Goal: Register for event/course

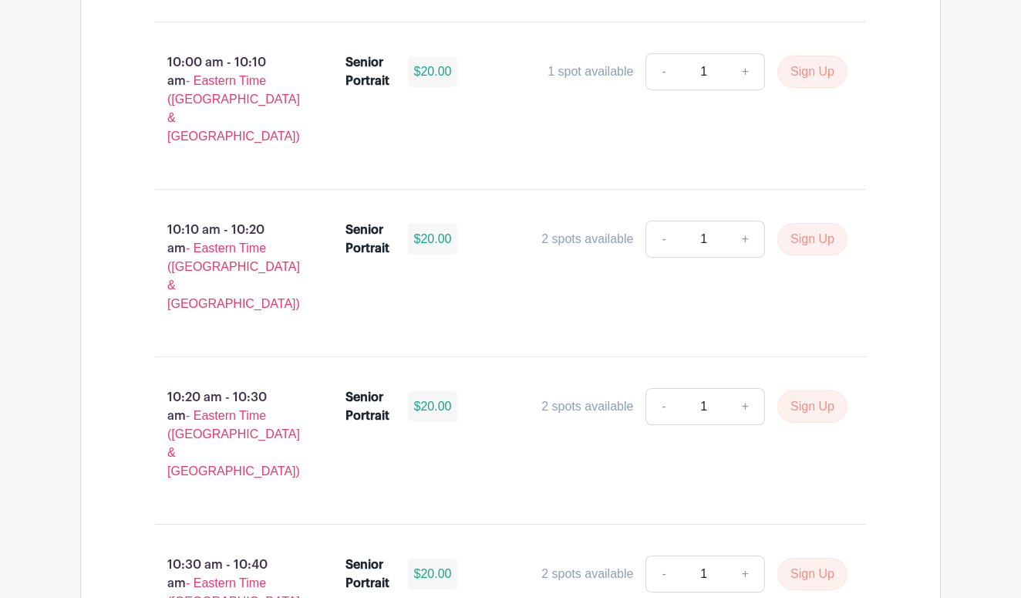
scroll to position [3122, 0]
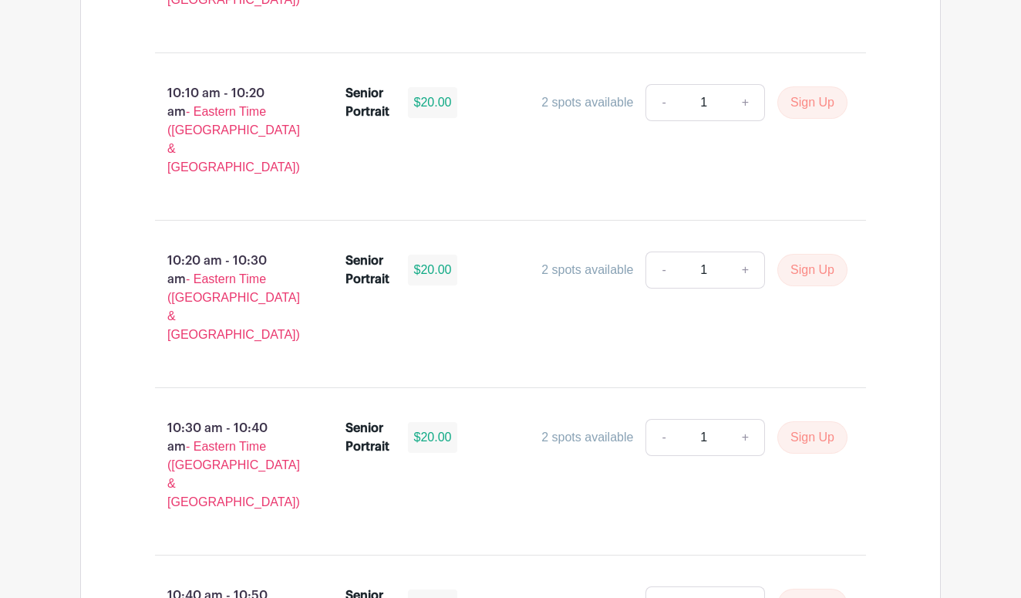
scroll to position [3260, 0]
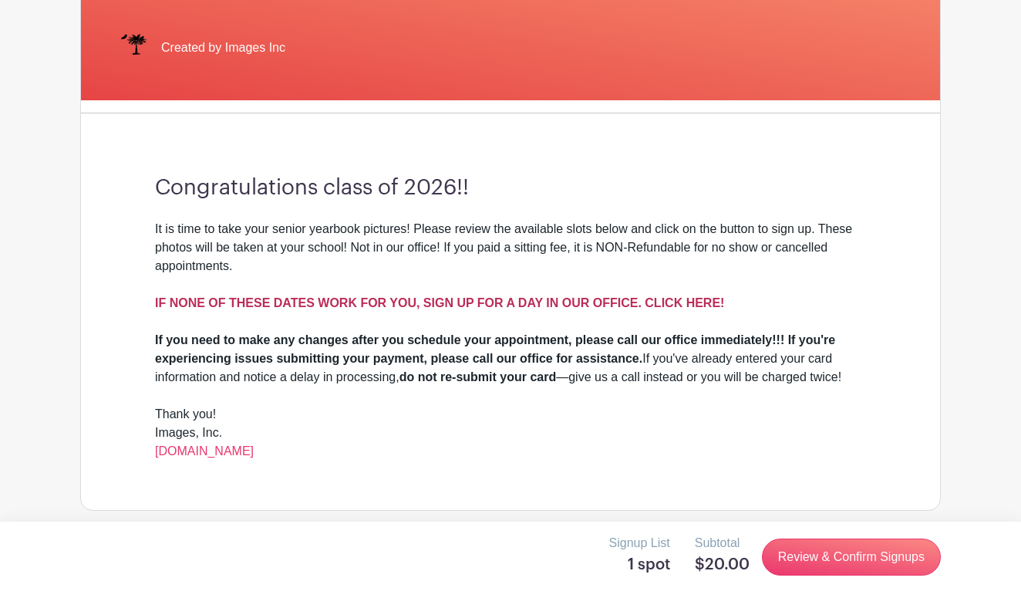
scroll to position [313, 0]
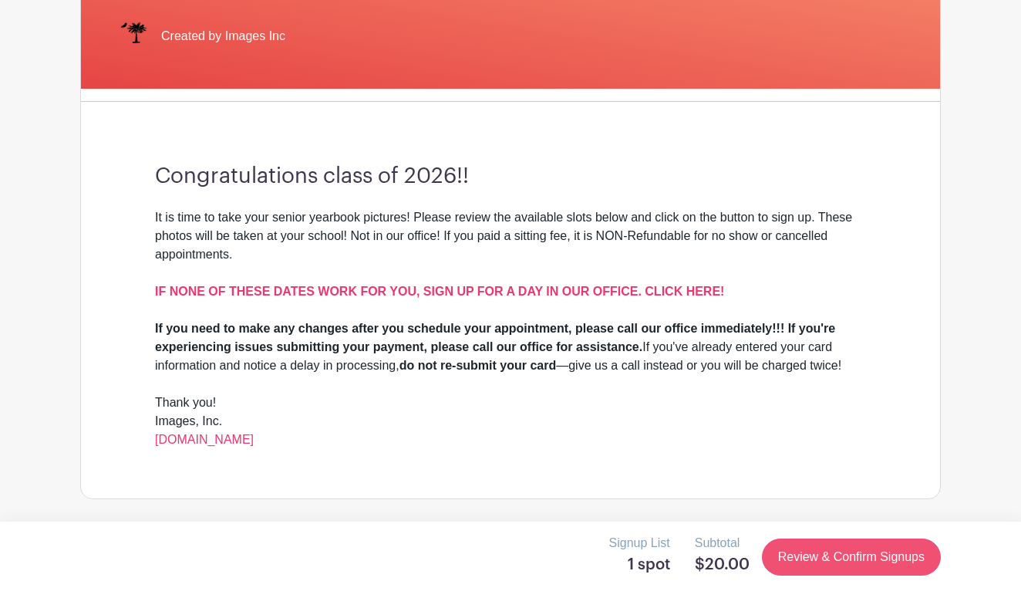
click at [887, 553] on link "Review & Confirm Signups" at bounding box center [851, 556] width 179 height 37
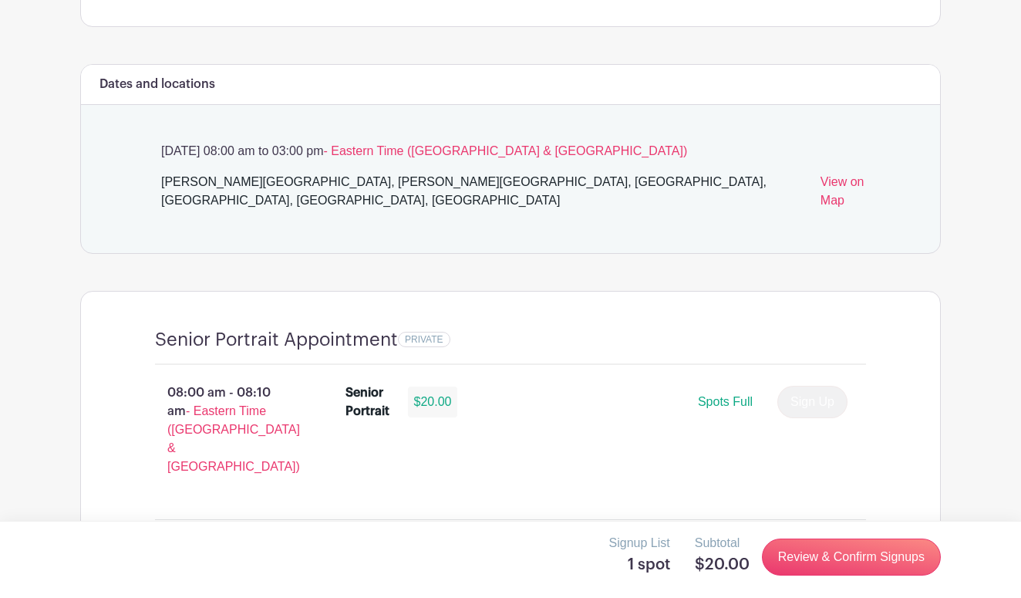
scroll to position [795, 0]
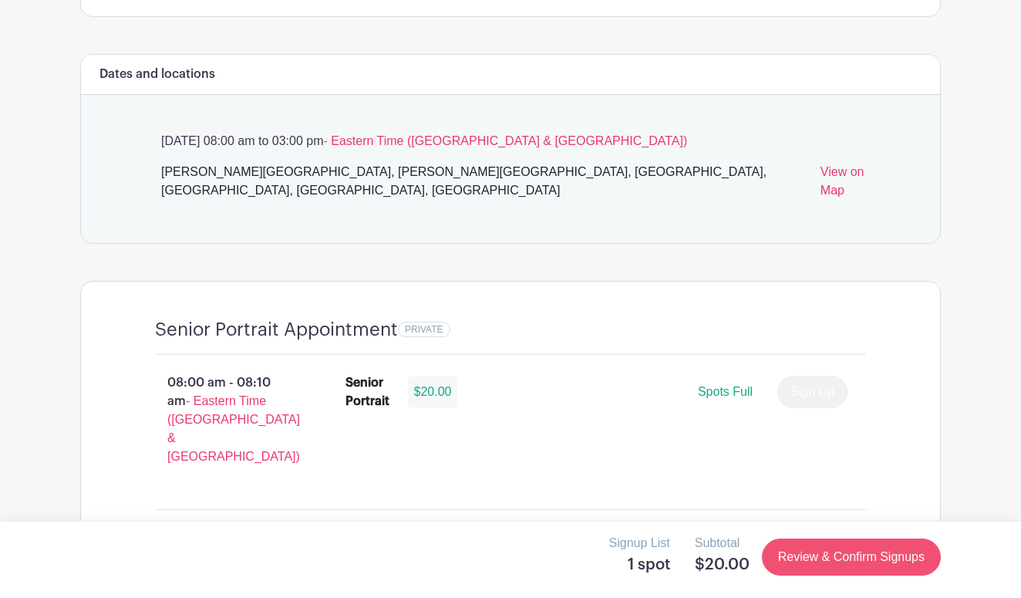
click at [905, 558] on link "Review & Confirm Signups" at bounding box center [851, 556] width 179 height 37
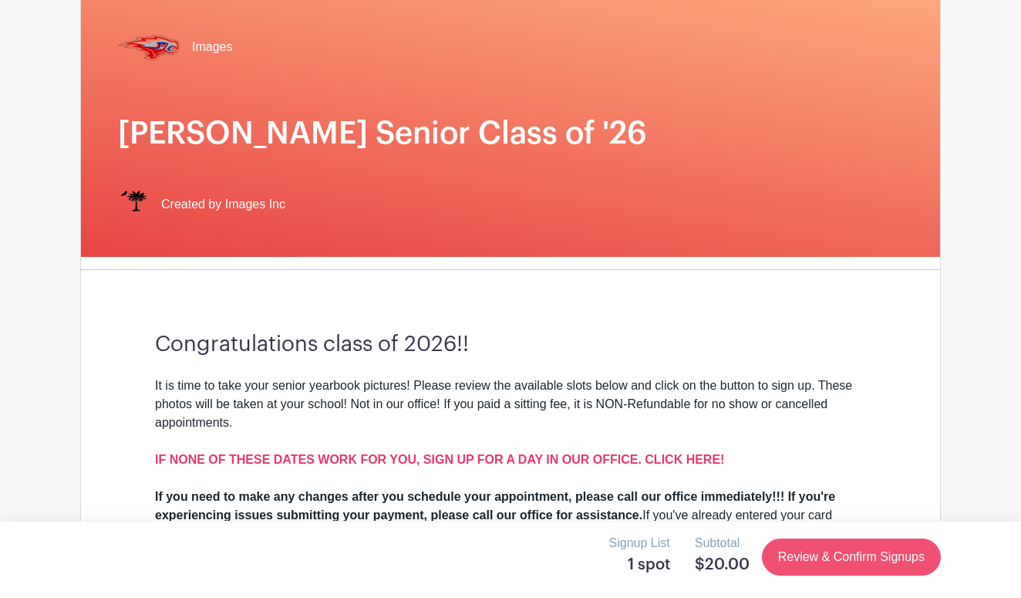
scroll to position [0, 0]
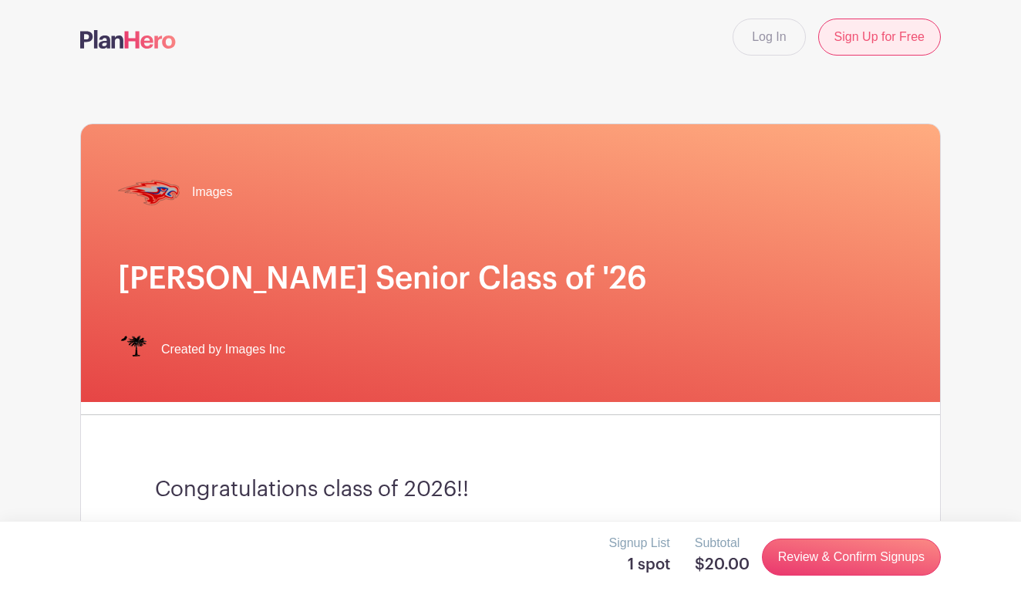
click at [885, 43] on link "Sign Up for Free" at bounding box center [879, 37] width 123 height 37
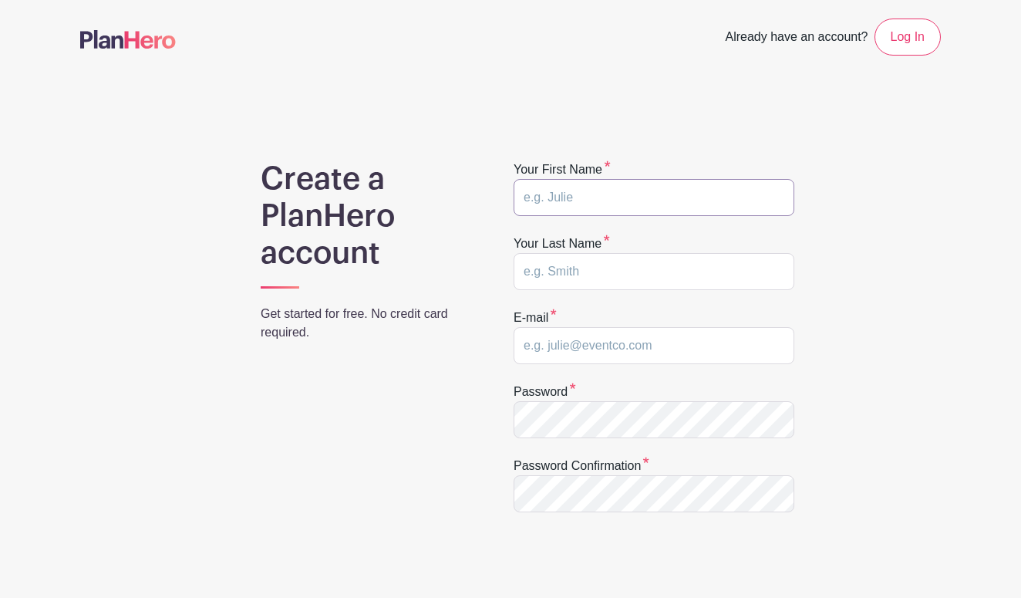
click at [584, 205] on input "text" at bounding box center [653, 197] width 281 height 37
type input "Marina"
click at [575, 278] on input "text" at bounding box center [653, 271] width 281 height 37
type input "Rizos"
click at [564, 348] on input "email" at bounding box center [653, 345] width 281 height 37
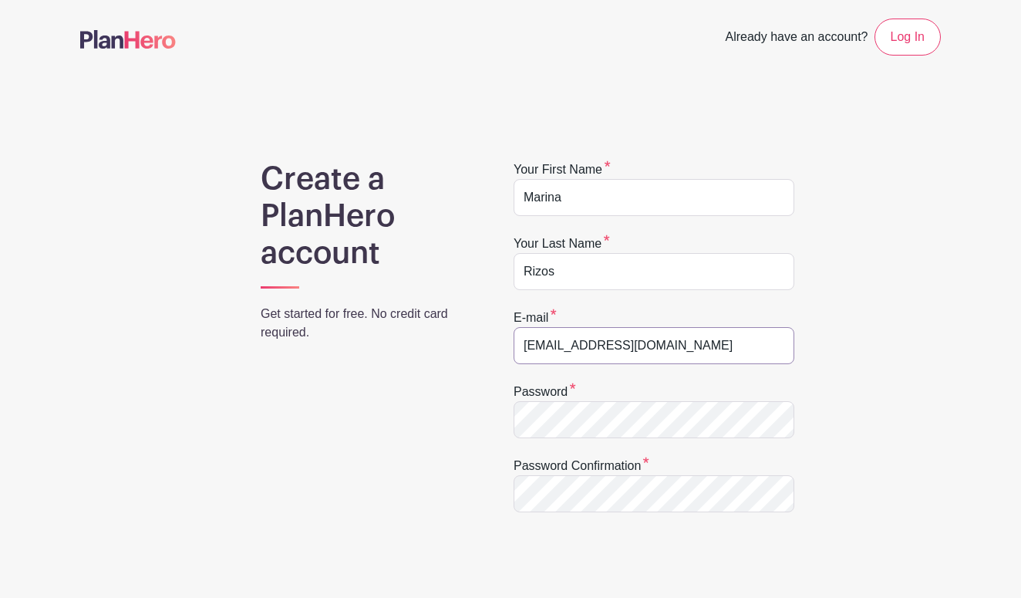
drag, startPoint x: 695, startPoint y: 349, endPoint x: 501, endPoint y: 345, distance: 194.3
click at [501, 345] on div "Create a PlanHero account Get started for free. No credit card required. Your f…" at bounding box center [510, 507] width 860 height 694
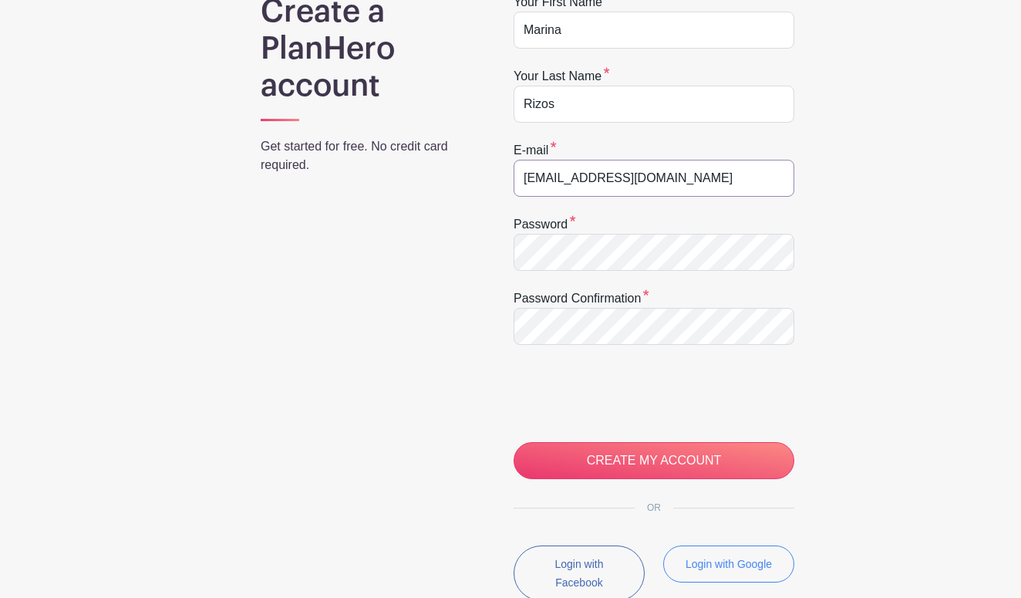
scroll to position [178, 0]
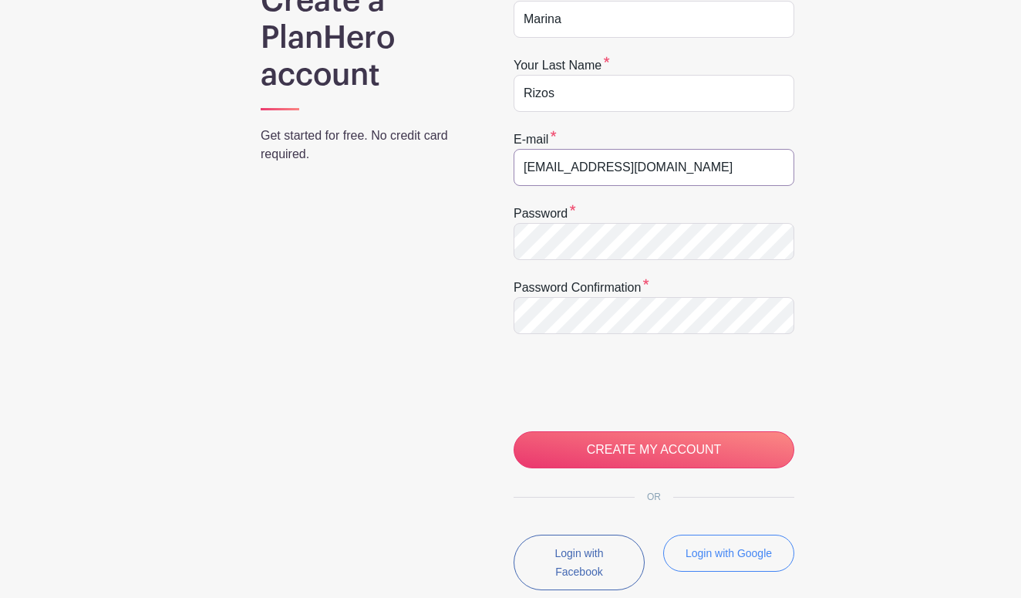
type input "RizosMa2026@hammondschool.org"
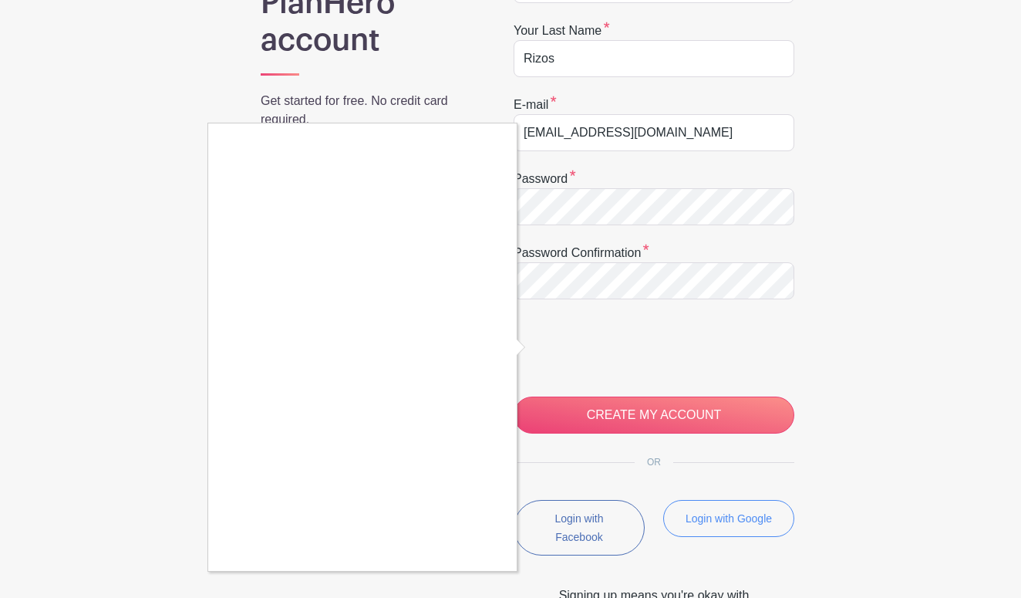
scroll to position [222, 0]
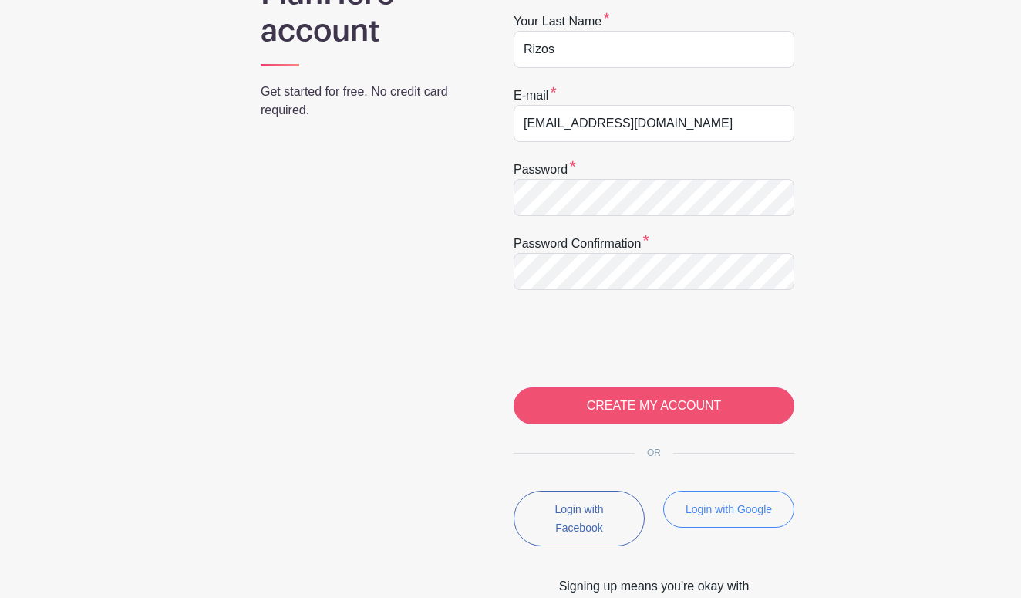
click at [700, 410] on input "CREATE MY ACCOUNT" at bounding box center [653, 405] width 281 height 37
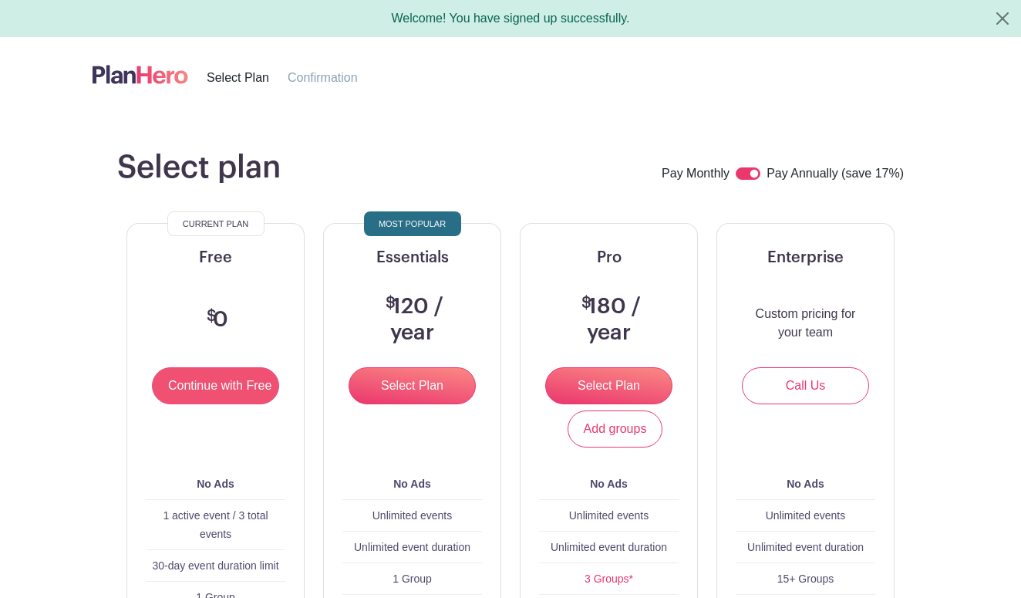
click at [200, 387] on input "Continue with Free" at bounding box center [215, 385] width 127 height 37
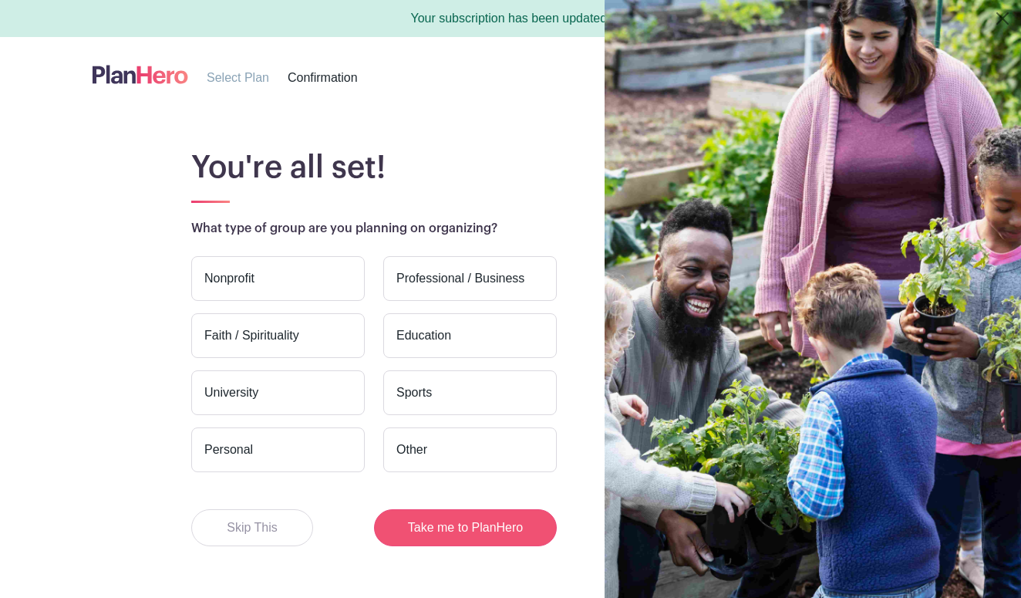
click at [448, 530] on button "Take me to PlanHero" at bounding box center [465, 527] width 183 height 37
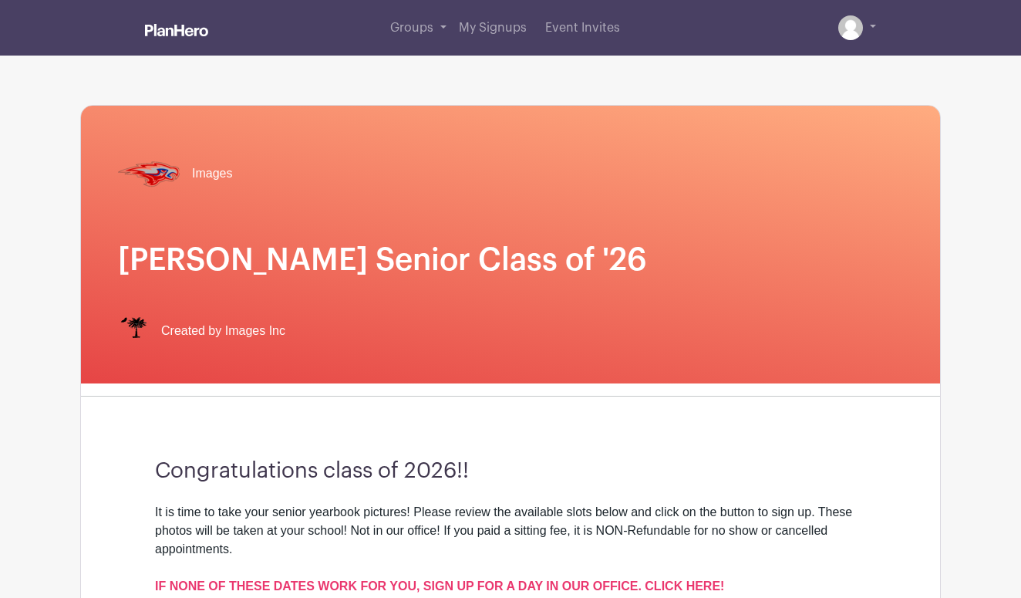
click at [877, 33] on div "Groups All Groups Marina's Events My Signups Event Invites My account Logout" at bounding box center [510, 28] width 879 height 56
click at [873, 29] on link at bounding box center [857, 27] width 38 height 25
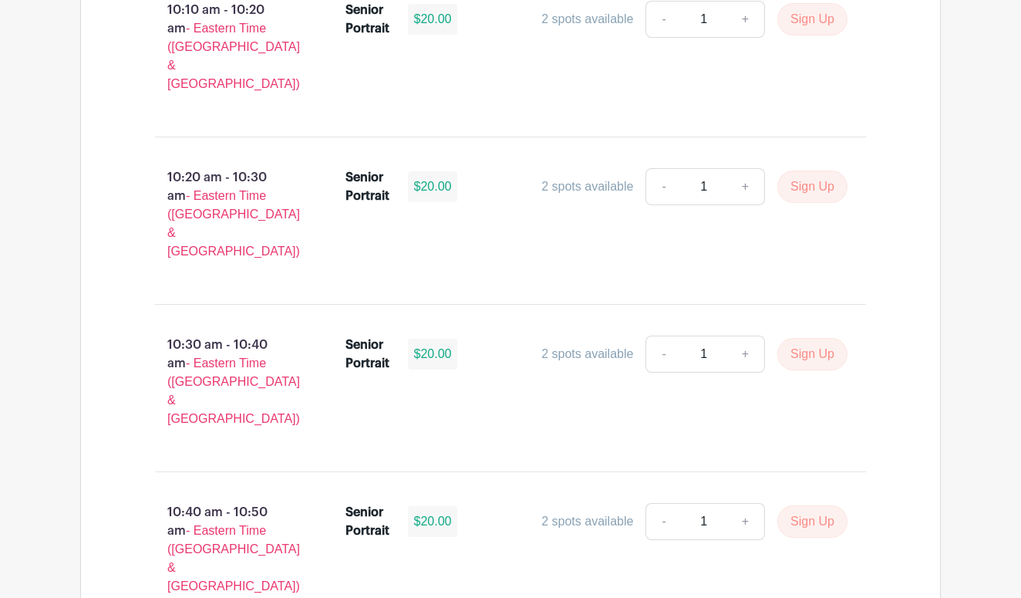
scroll to position [3324, 0]
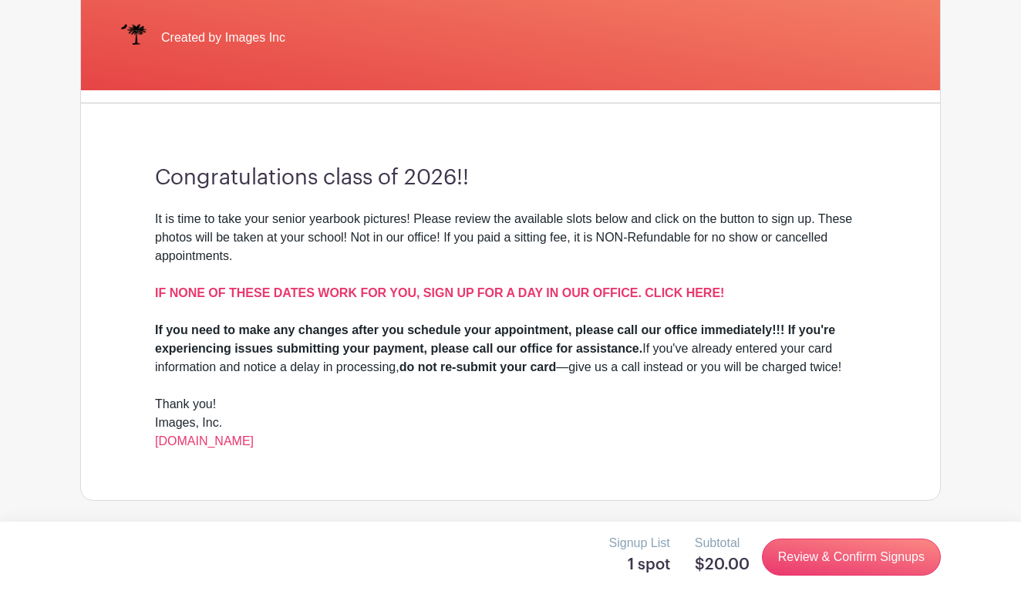
scroll to position [259, 0]
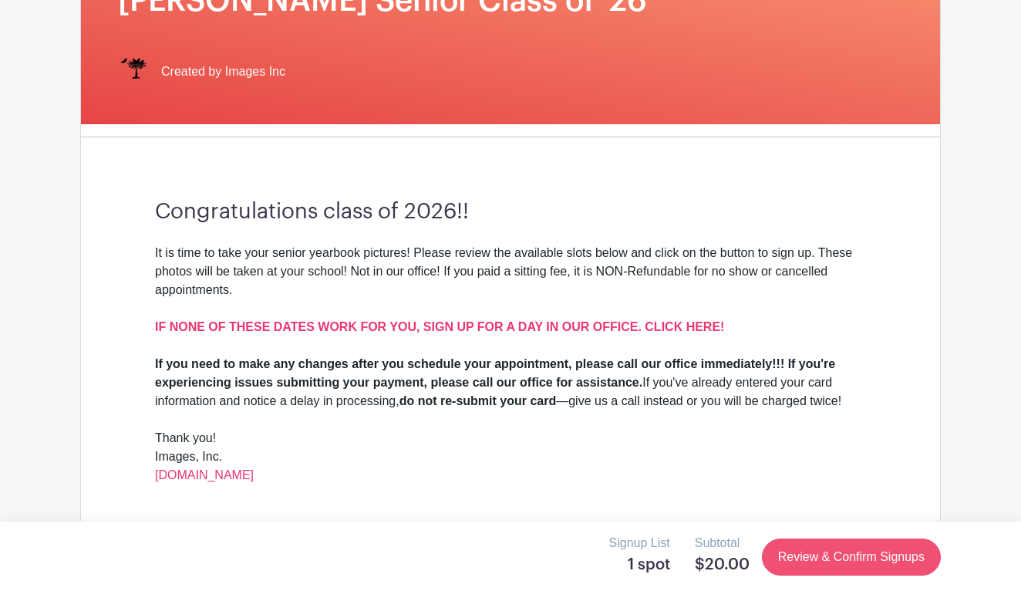
click at [896, 560] on link "Review & Confirm Signups" at bounding box center [851, 556] width 179 height 37
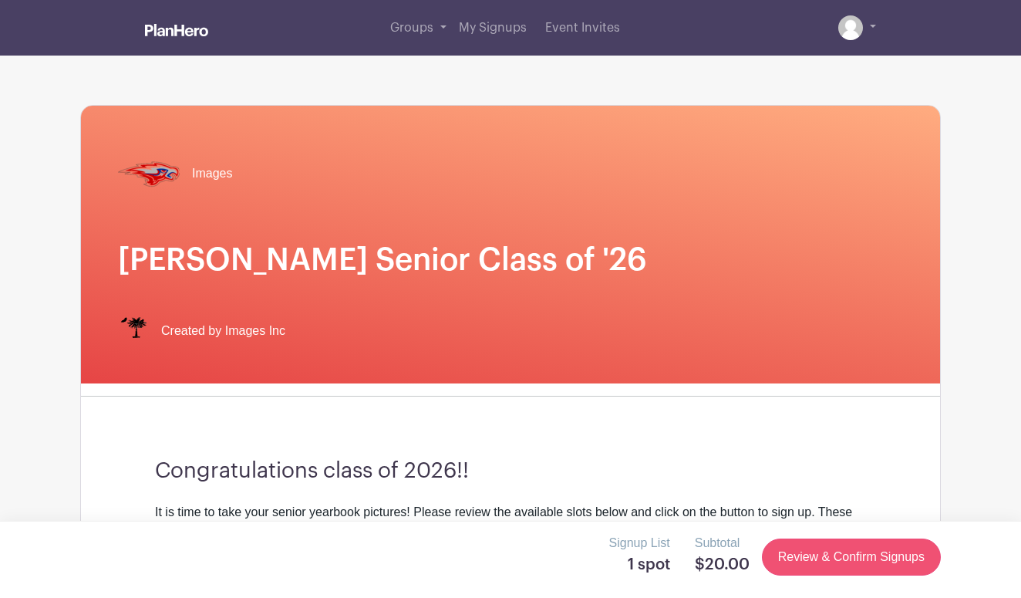
click at [836, 557] on link "Review & Confirm Signups" at bounding box center [851, 556] width 179 height 37
click at [774, 557] on link "Review & Confirm Signups" at bounding box center [851, 556] width 179 height 37
click at [869, 32] on link at bounding box center [857, 27] width 38 height 25
click at [872, 25] on link at bounding box center [857, 27] width 38 height 25
click at [872, 28] on link at bounding box center [857, 27] width 38 height 25
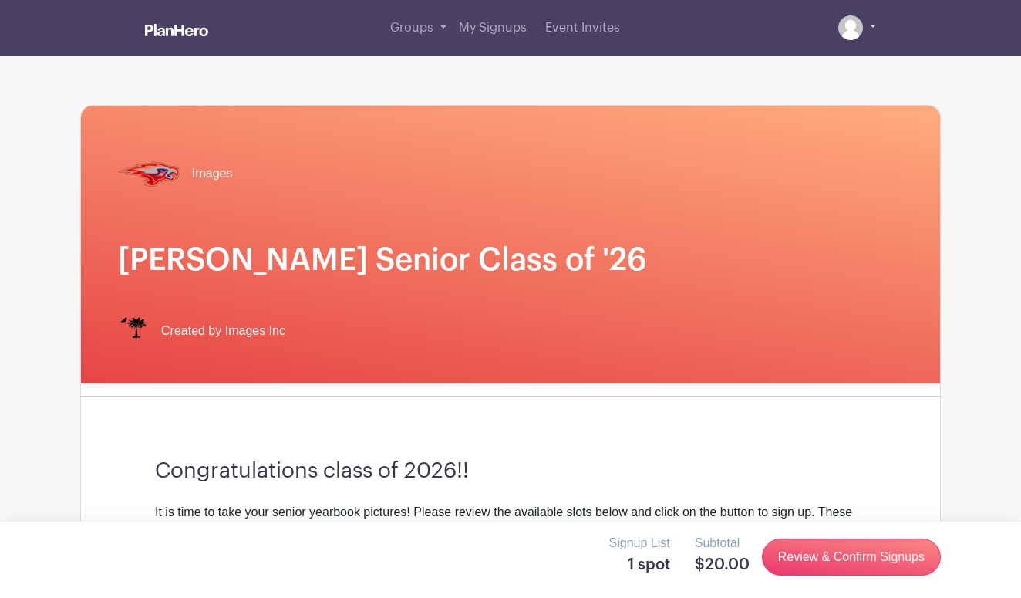
click at [860, 29] on img at bounding box center [850, 27] width 25 height 25
click at [870, 30] on link at bounding box center [857, 27] width 38 height 25
click at [859, 30] on img at bounding box center [850, 27] width 25 height 25
click at [884, 29] on div "Groups All Groups Marina's Events My Signups Event Invites My account Logout" at bounding box center [510, 28] width 879 height 56
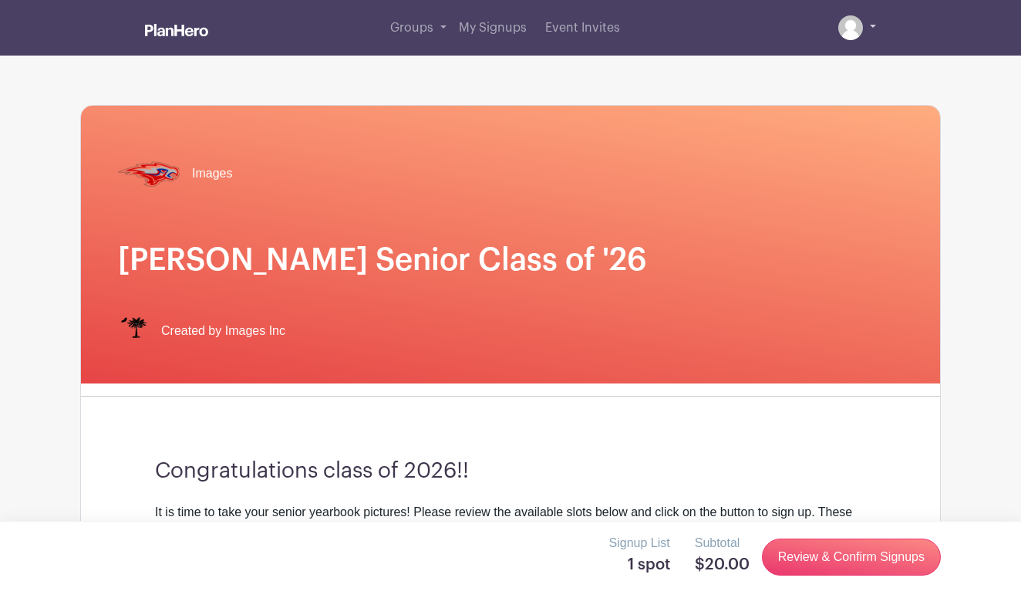
click at [874, 29] on link at bounding box center [857, 27] width 38 height 25
click at [873, 24] on link at bounding box center [857, 27] width 38 height 25
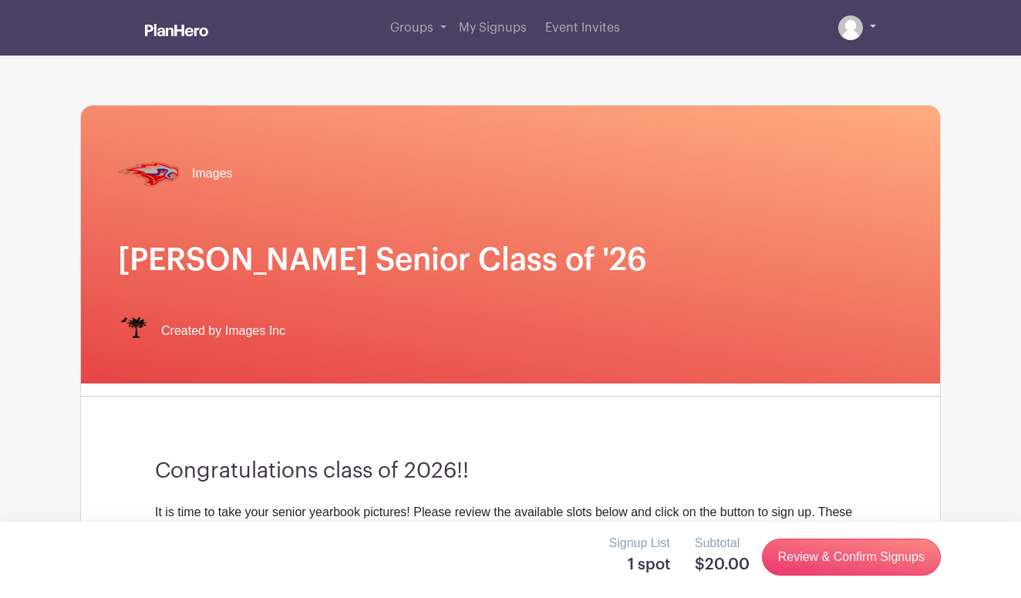
click at [843, 25] on img at bounding box center [850, 27] width 25 height 25
click at [817, 560] on link "Review & Confirm Signups" at bounding box center [851, 556] width 179 height 37
click at [816, 563] on link "Review & Confirm Signups" at bounding box center [851, 556] width 179 height 37
click at [769, 567] on link "Review & Confirm Signups" at bounding box center [851, 556] width 179 height 37
click at [792, 557] on link "Review & Confirm Signups" at bounding box center [851, 556] width 179 height 37
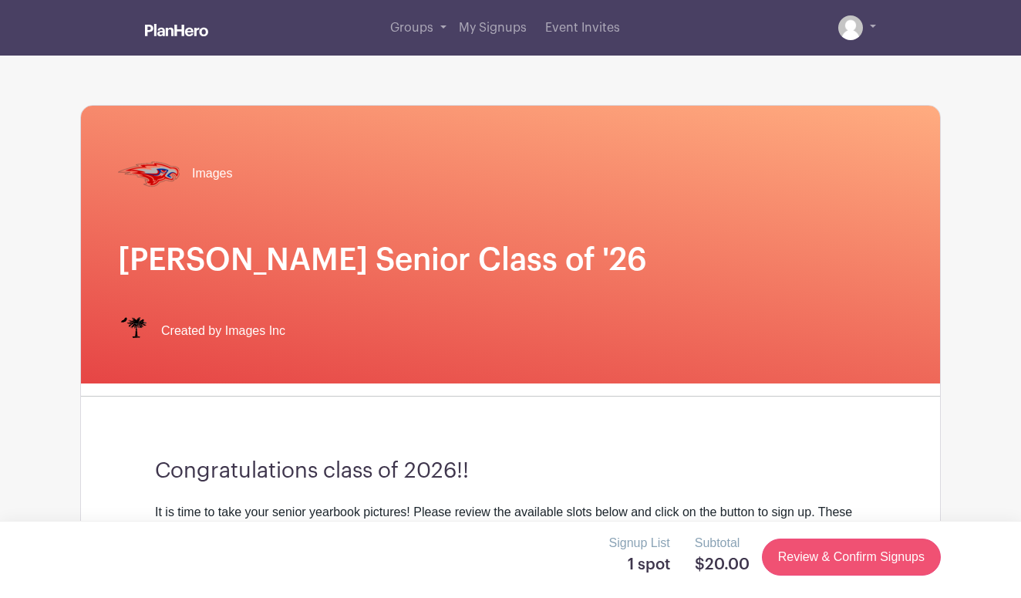
click at [911, 571] on link "Review & Confirm Signups" at bounding box center [851, 556] width 179 height 37
click at [879, 560] on link "Review & Confirm Signups" at bounding box center [851, 556] width 179 height 37
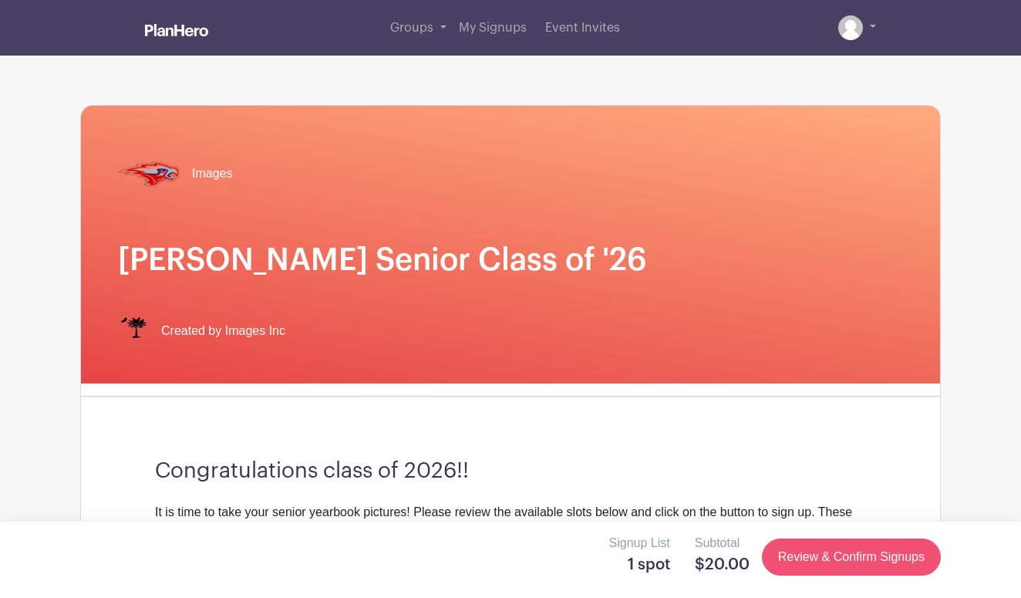
click at [879, 560] on link "Review & Confirm Signups" at bounding box center [851, 556] width 179 height 37
click at [975, 567] on div "Signup List 1 spot Subtotal $20.00 Review & Confirm Signups" at bounding box center [510, 558] width 1021 height 77
click at [923, 564] on link "Review & Confirm Signups" at bounding box center [851, 556] width 179 height 37
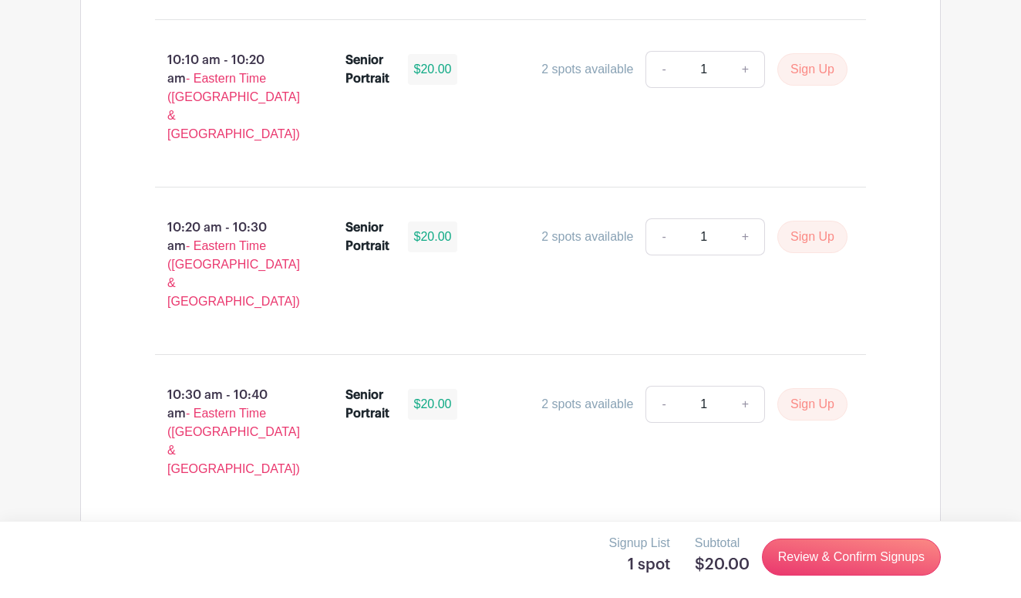
scroll to position [3340, 0]
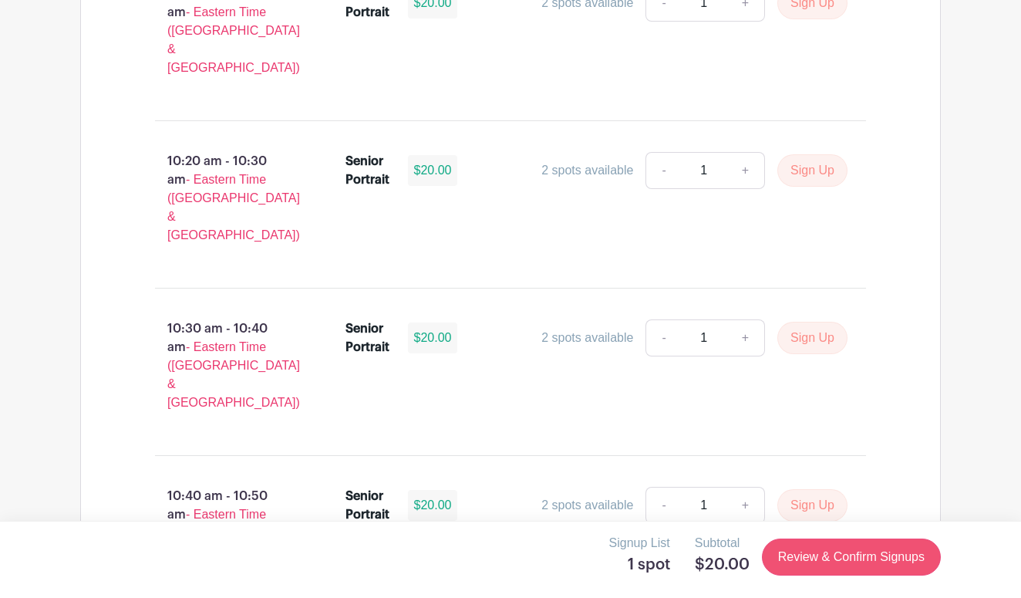
click at [810, 560] on link "Review & Confirm Signups" at bounding box center [851, 556] width 179 height 37
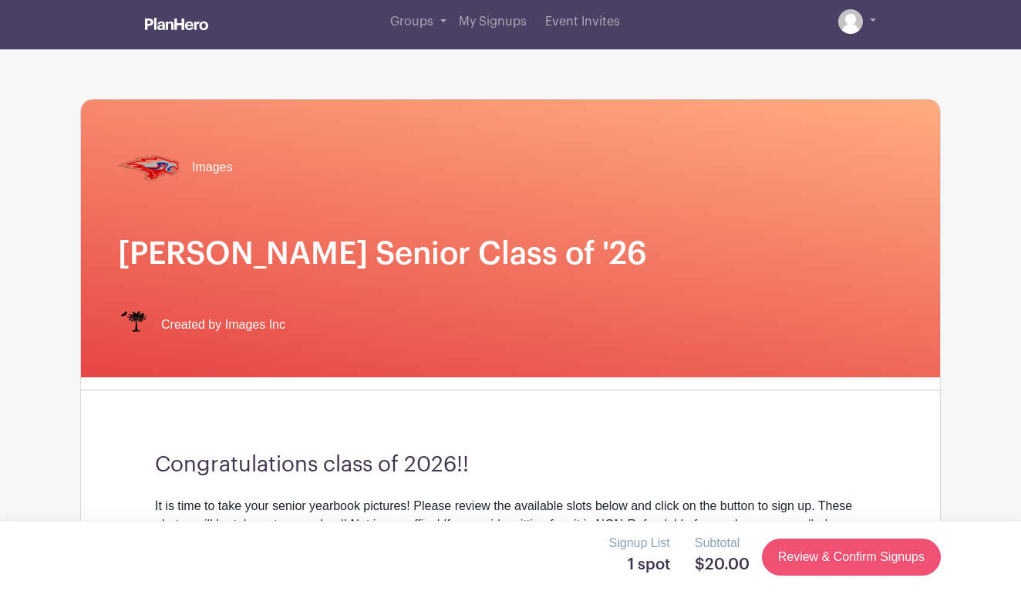
scroll to position [0, 0]
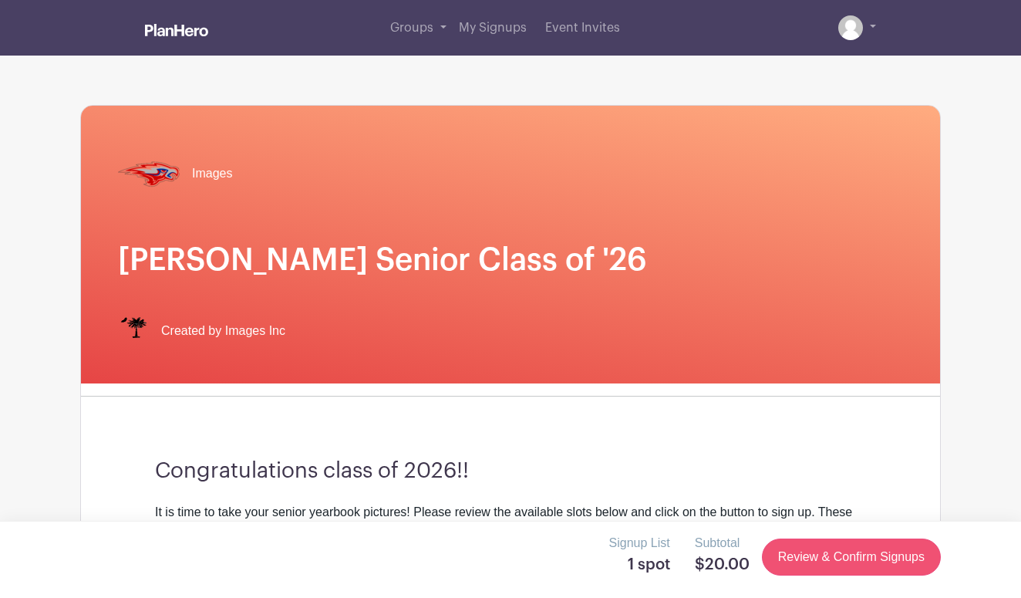
click at [810, 560] on link "Review & Confirm Signups" at bounding box center [851, 556] width 179 height 37
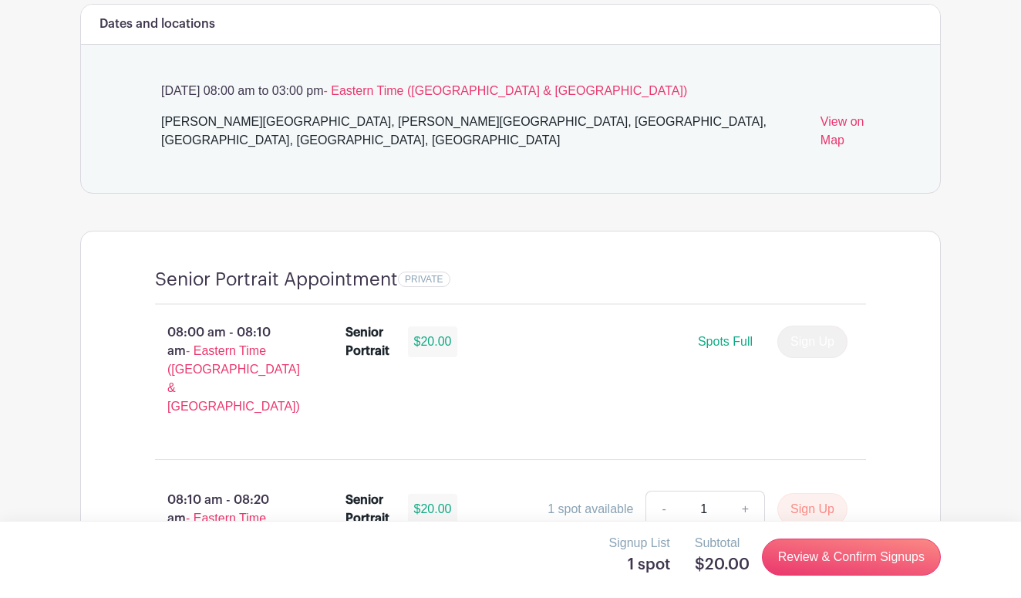
scroll to position [828, 0]
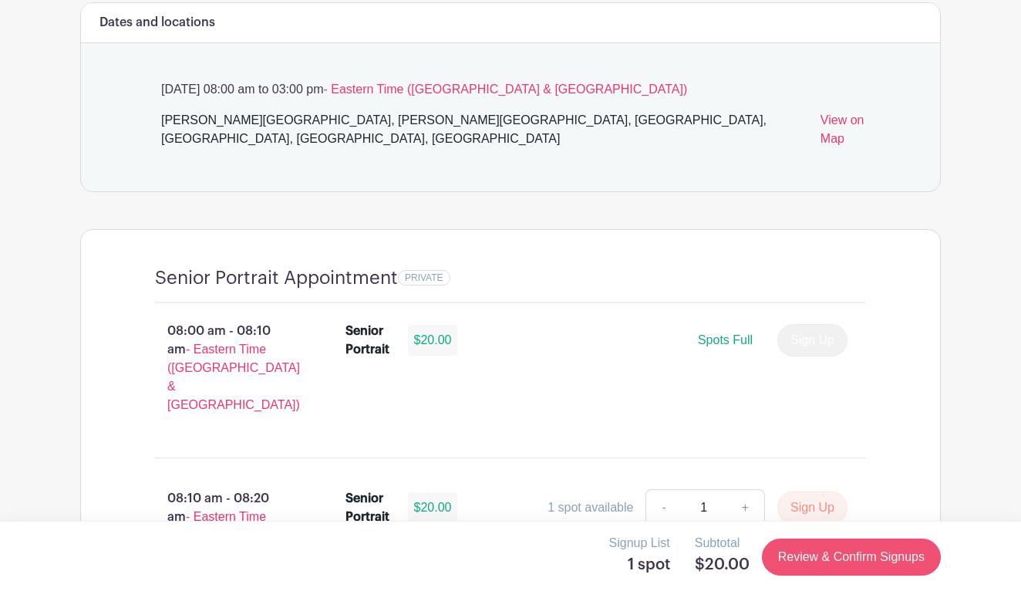
click at [846, 557] on link "Review & Confirm Signups" at bounding box center [851, 556] width 179 height 37
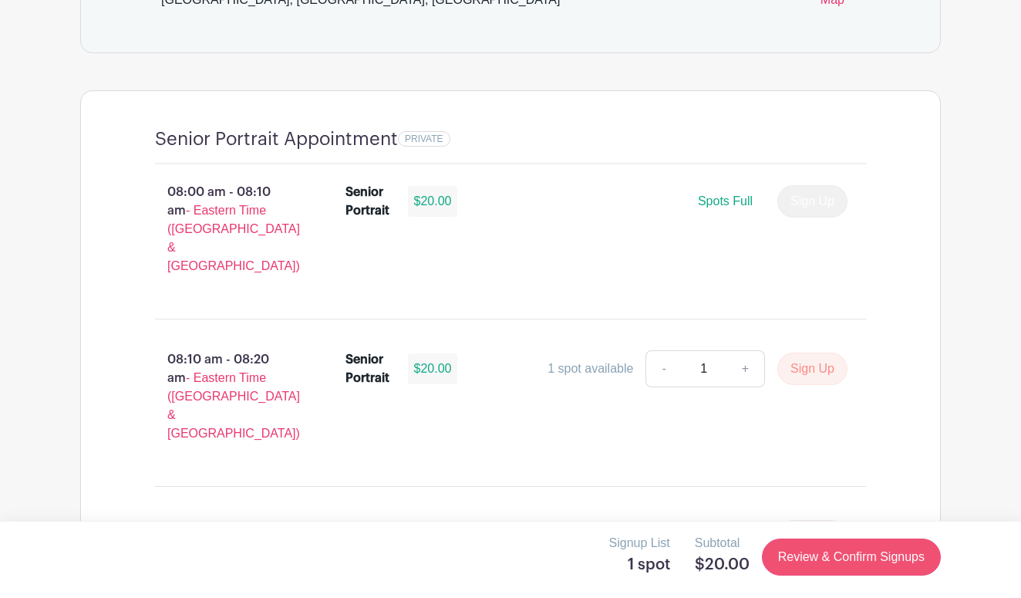
scroll to position [969, 0]
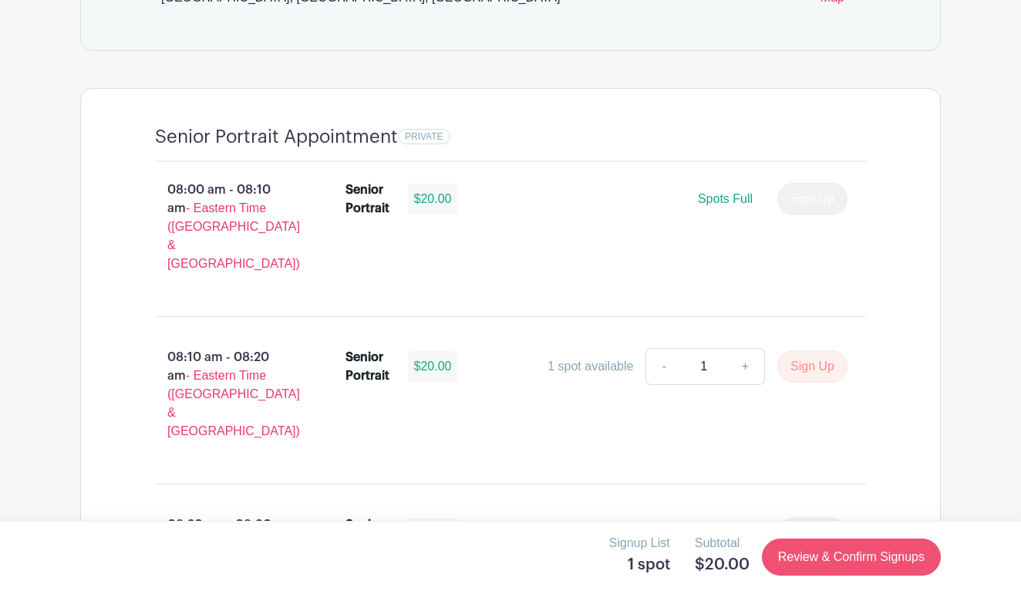
click at [846, 557] on link "Review & Confirm Signups" at bounding box center [851, 556] width 179 height 37
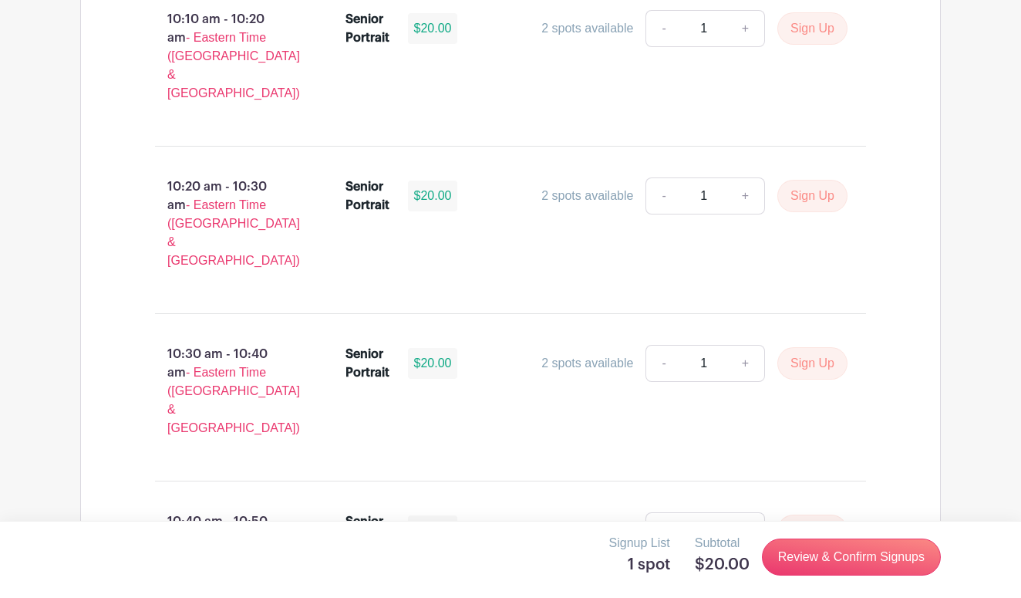
scroll to position [3335, 0]
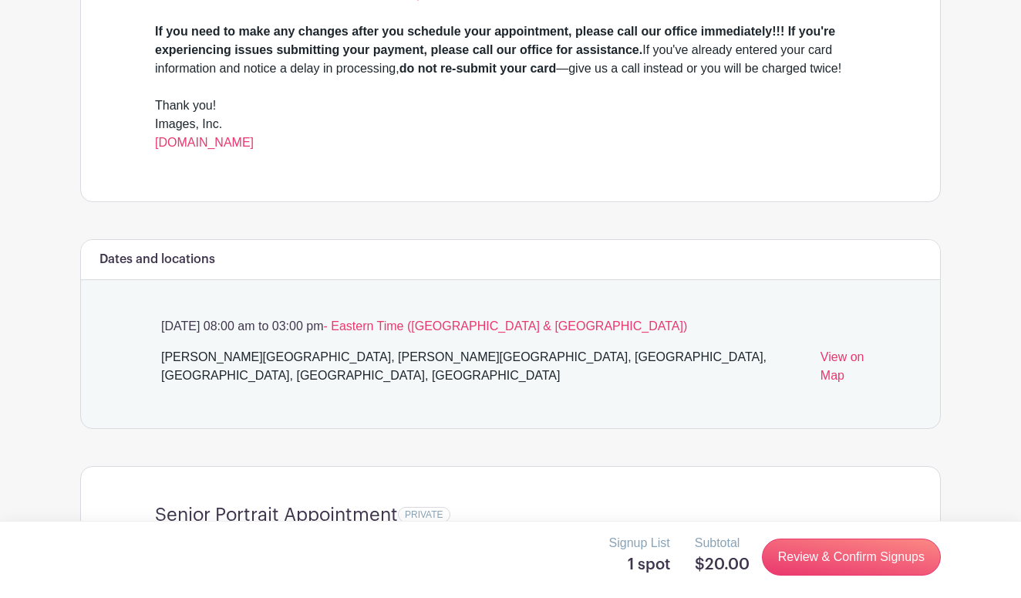
scroll to position [0, 0]
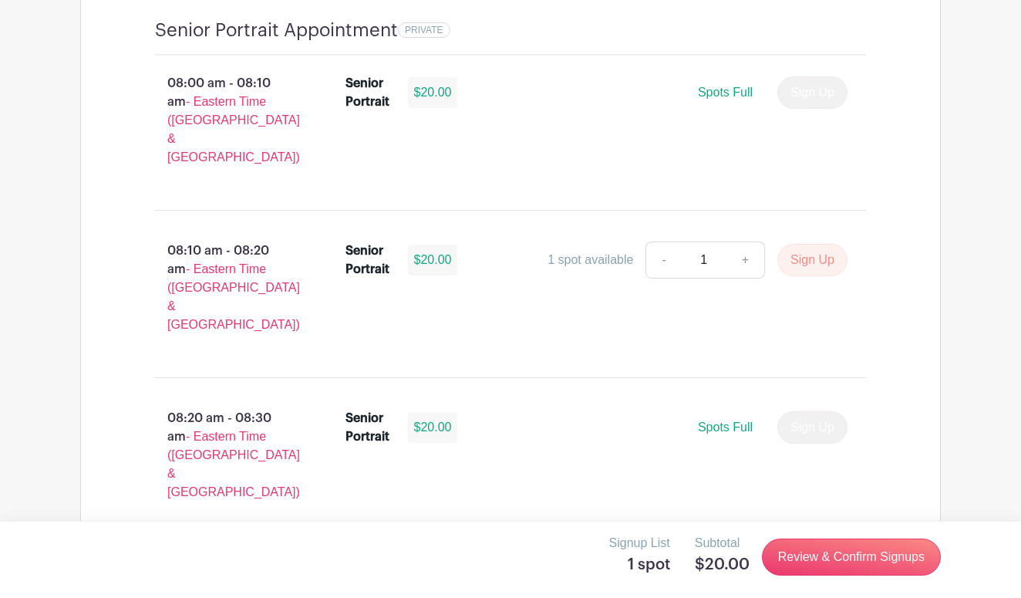
scroll to position [1090, 0]
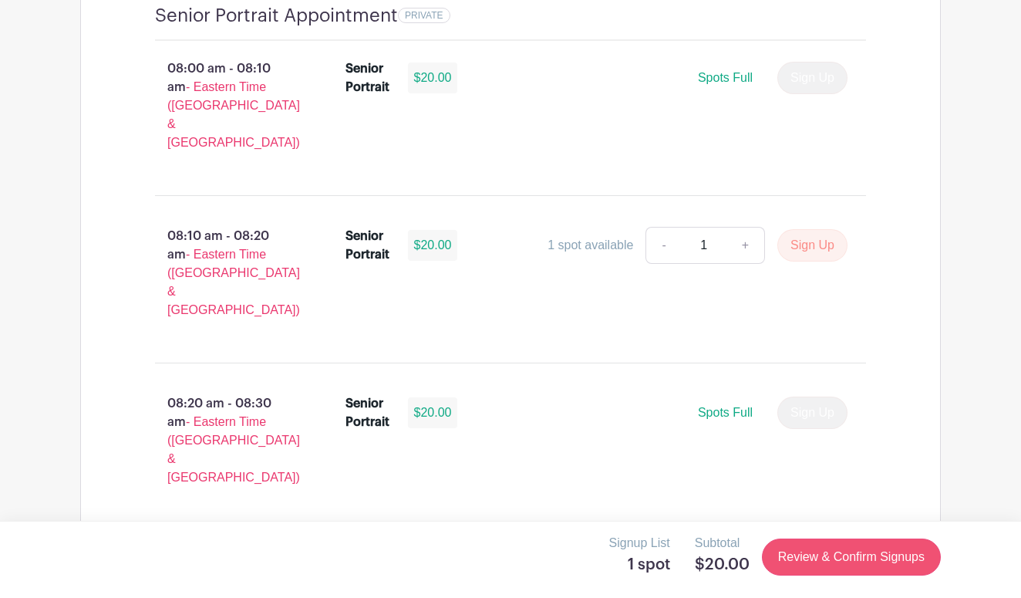
click at [816, 571] on link "Review & Confirm Signups" at bounding box center [851, 556] width 179 height 37
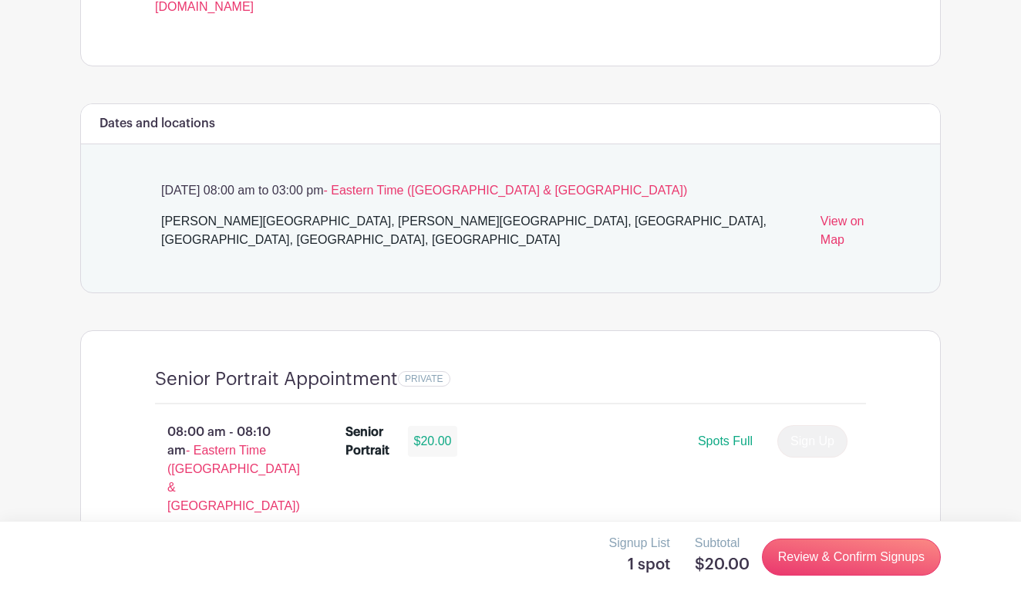
scroll to position [685, 0]
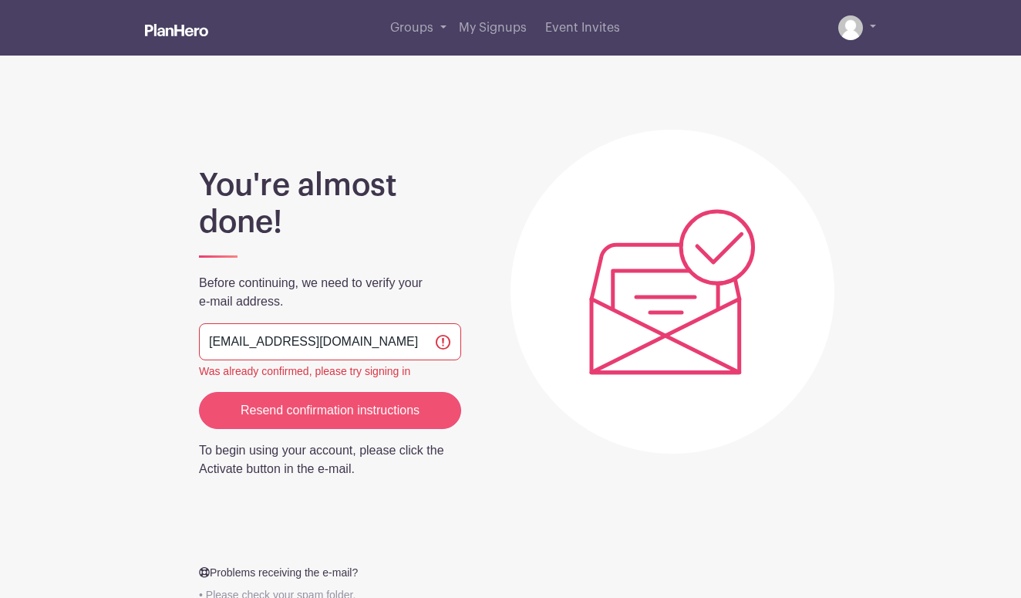
click at [408, 416] on input "Resend confirmation instructions" at bounding box center [330, 410] width 262 height 37
click at [861, 35] on link at bounding box center [857, 27] width 38 height 25
click at [877, 25] on div "Groups All Groups Marina's Events My Signups Event Invites My account Logout" at bounding box center [510, 28] width 879 height 56
click at [860, 27] on img at bounding box center [850, 27] width 25 height 25
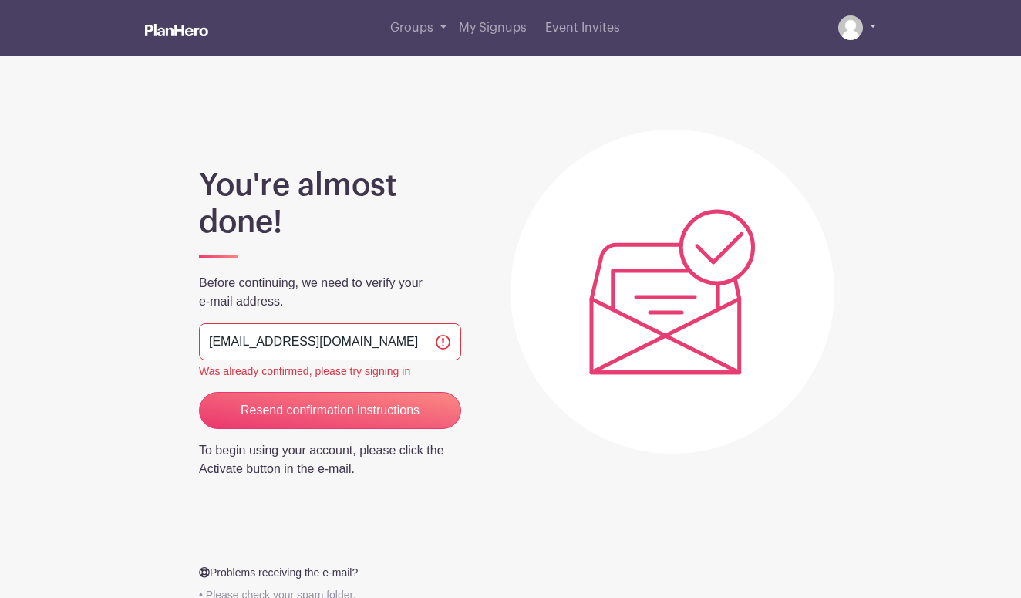
click at [870, 27] on link at bounding box center [857, 27] width 38 height 25
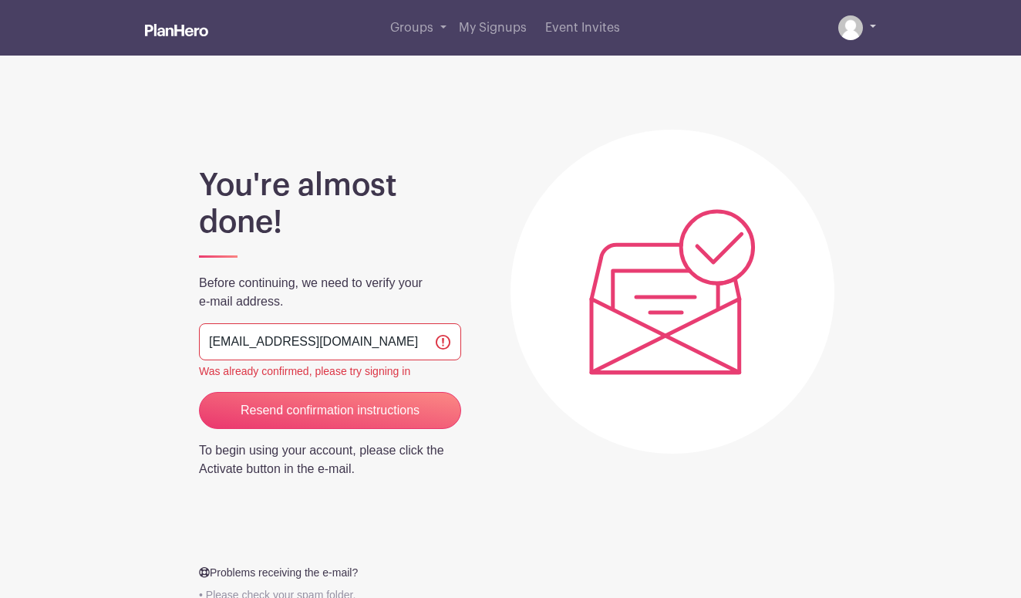
click at [870, 23] on link at bounding box center [857, 27] width 38 height 25
click at [874, 31] on link at bounding box center [857, 27] width 38 height 25
click at [874, 28] on link at bounding box center [857, 27] width 38 height 25
click at [844, 31] on img at bounding box center [850, 27] width 25 height 25
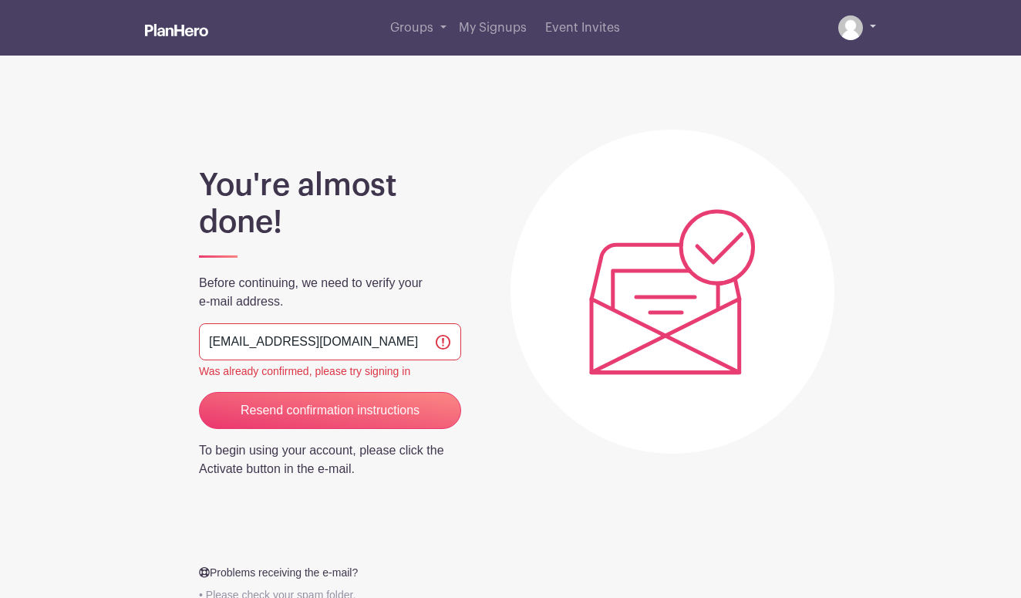
click at [844, 31] on img at bounding box center [850, 27] width 25 height 25
click at [870, 30] on link at bounding box center [857, 27] width 38 height 25
click at [860, 32] on img at bounding box center [850, 27] width 25 height 25
click at [862, 32] on link at bounding box center [857, 27] width 38 height 25
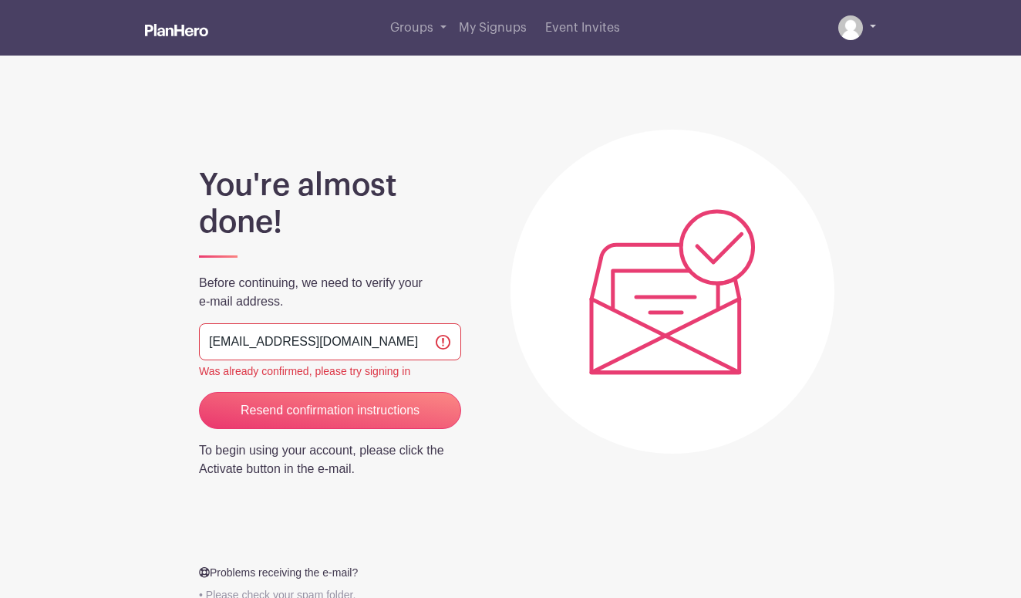
click at [862, 32] on link at bounding box center [857, 27] width 38 height 25
click at [444, 343] on input "[EMAIL_ADDRESS][DOMAIN_NAME]" at bounding box center [330, 341] width 262 height 37
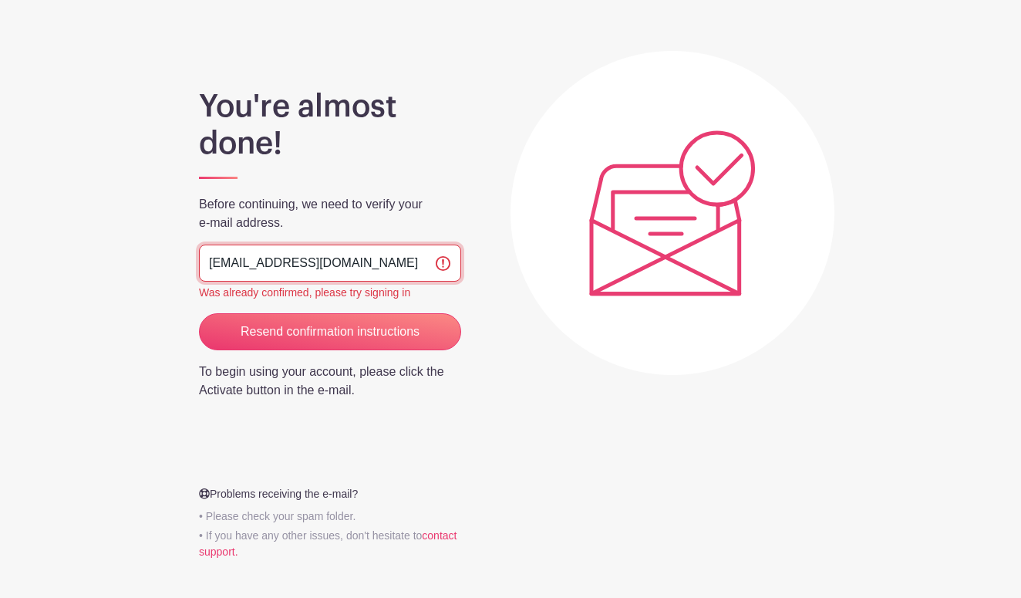
scroll to position [78, 0]
